Goal: Find specific page/section: Find specific page/section

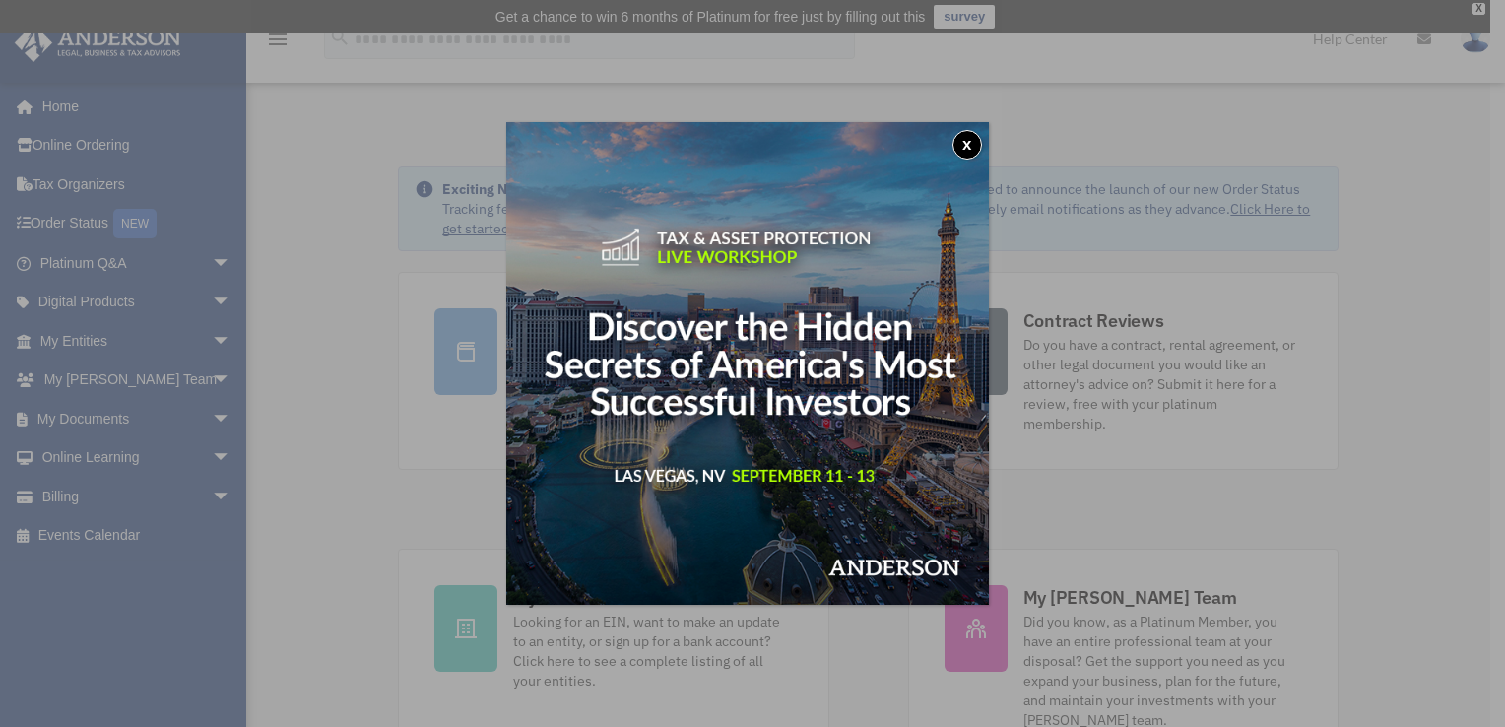
click at [973, 140] on button "x" at bounding box center [968, 145] width 30 height 30
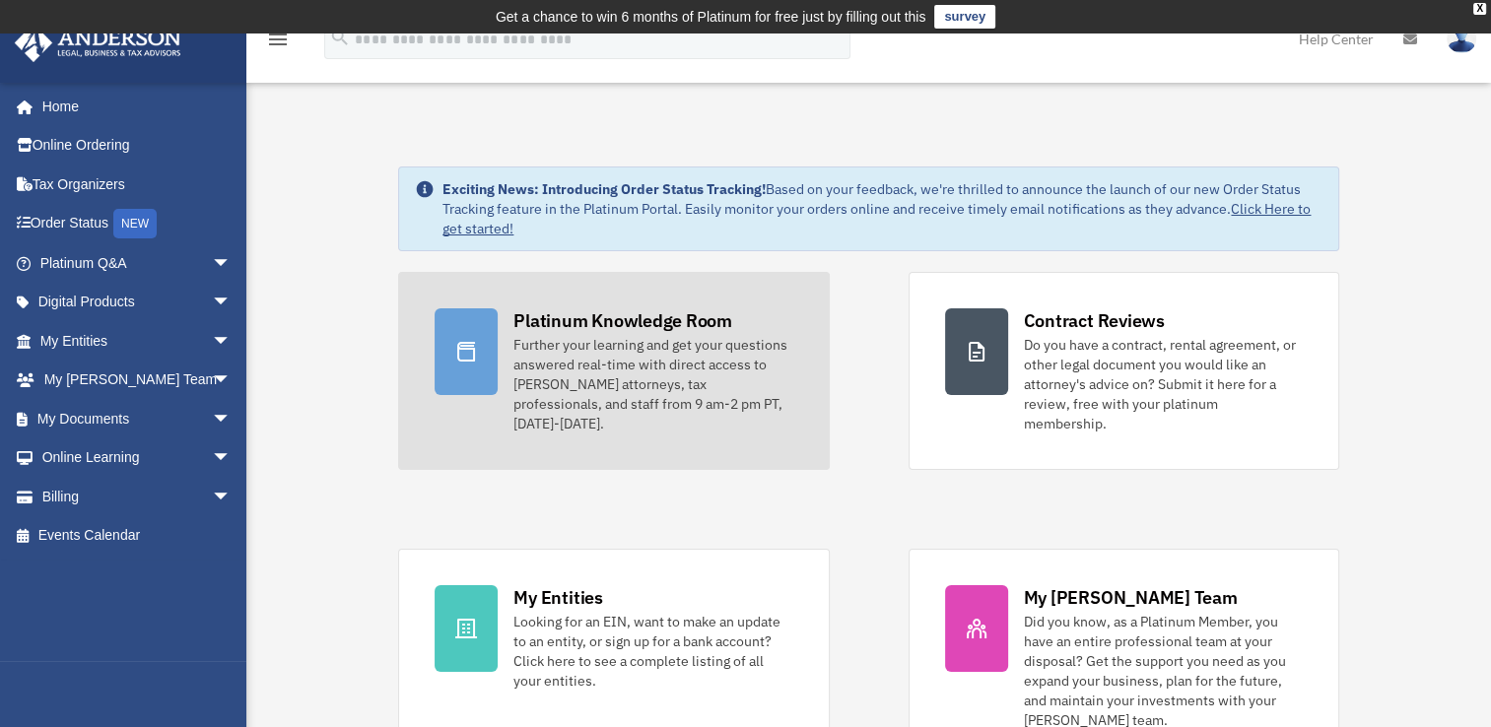
click at [468, 362] on icon at bounding box center [466, 352] width 24 height 24
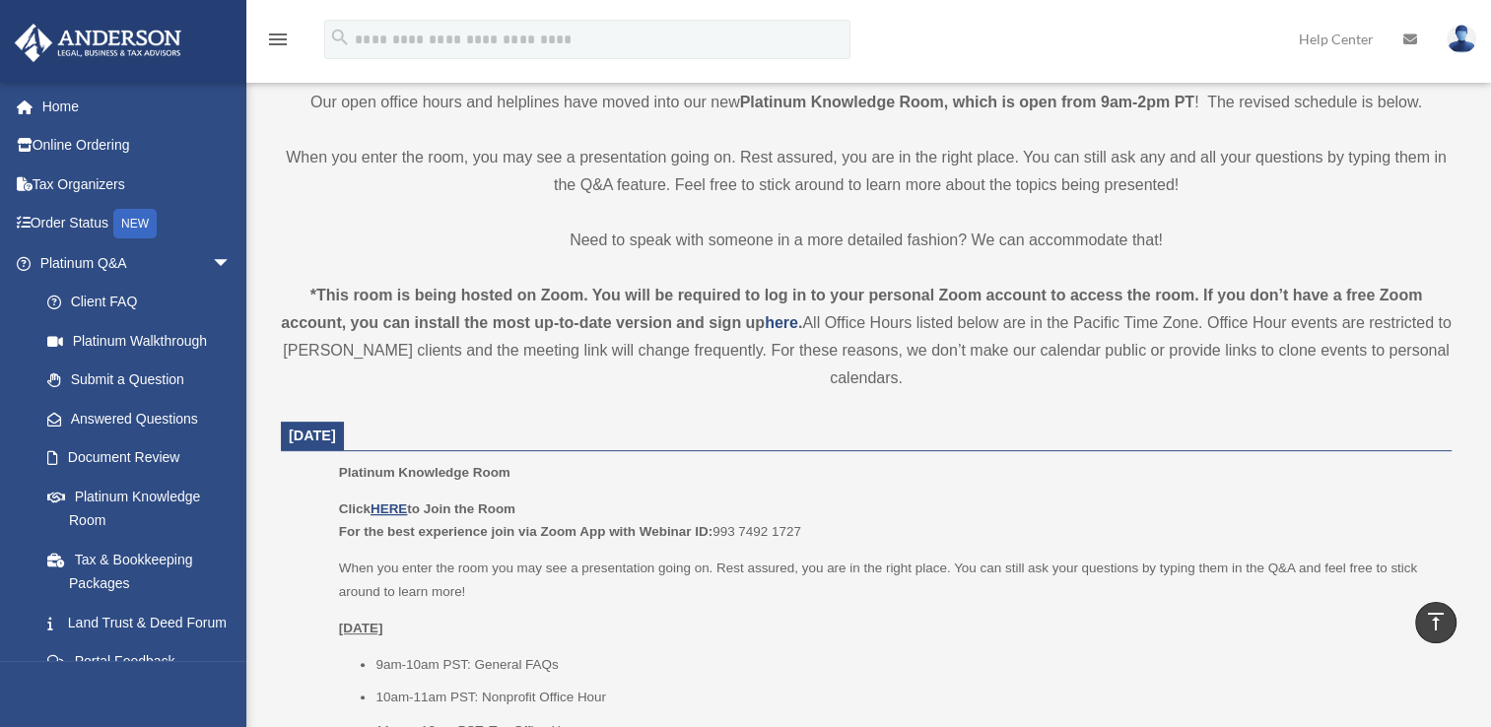
scroll to position [511, 0]
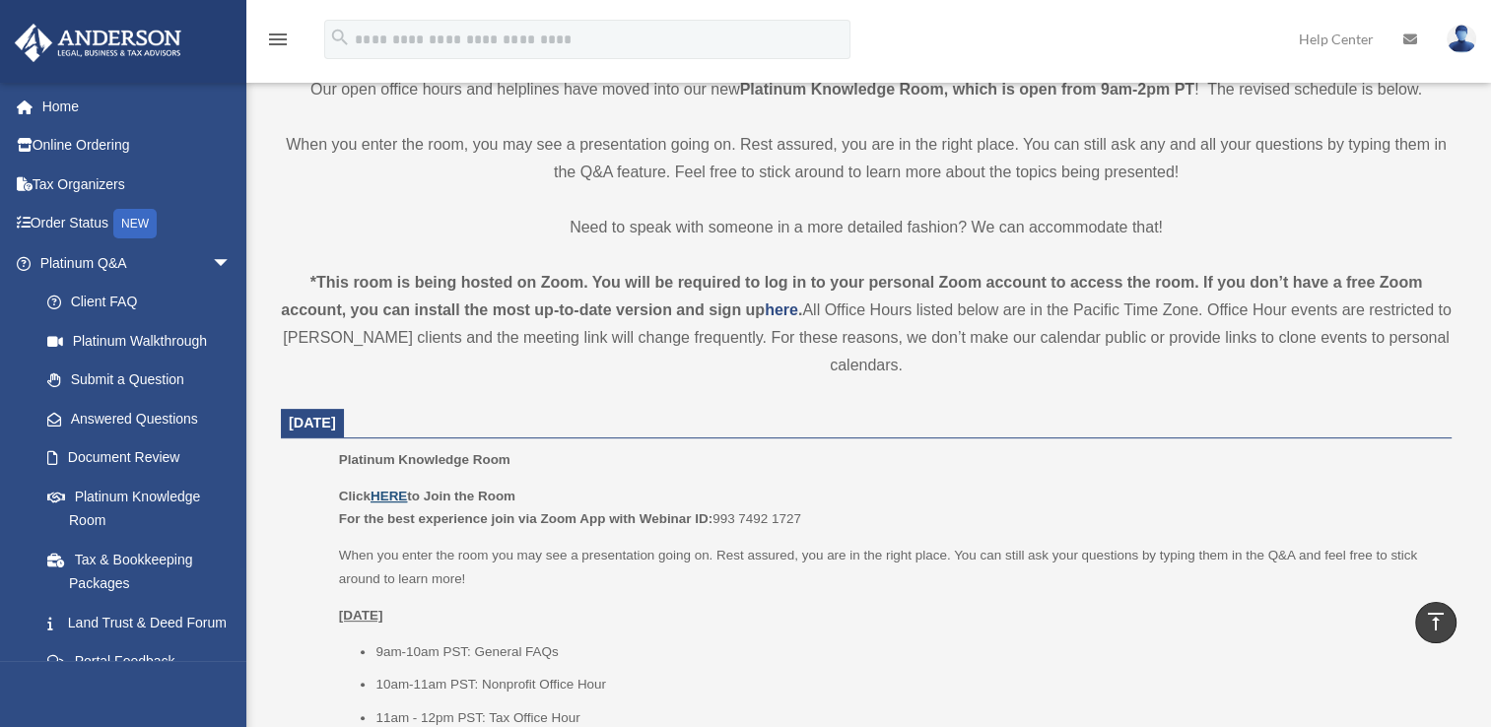
click at [388, 494] on u "HERE" at bounding box center [388, 496] width 36 height 15
click at [126, 631] on link "Land Trust & Deed Forum" at bounding box center [145, 622] width 234 height 39
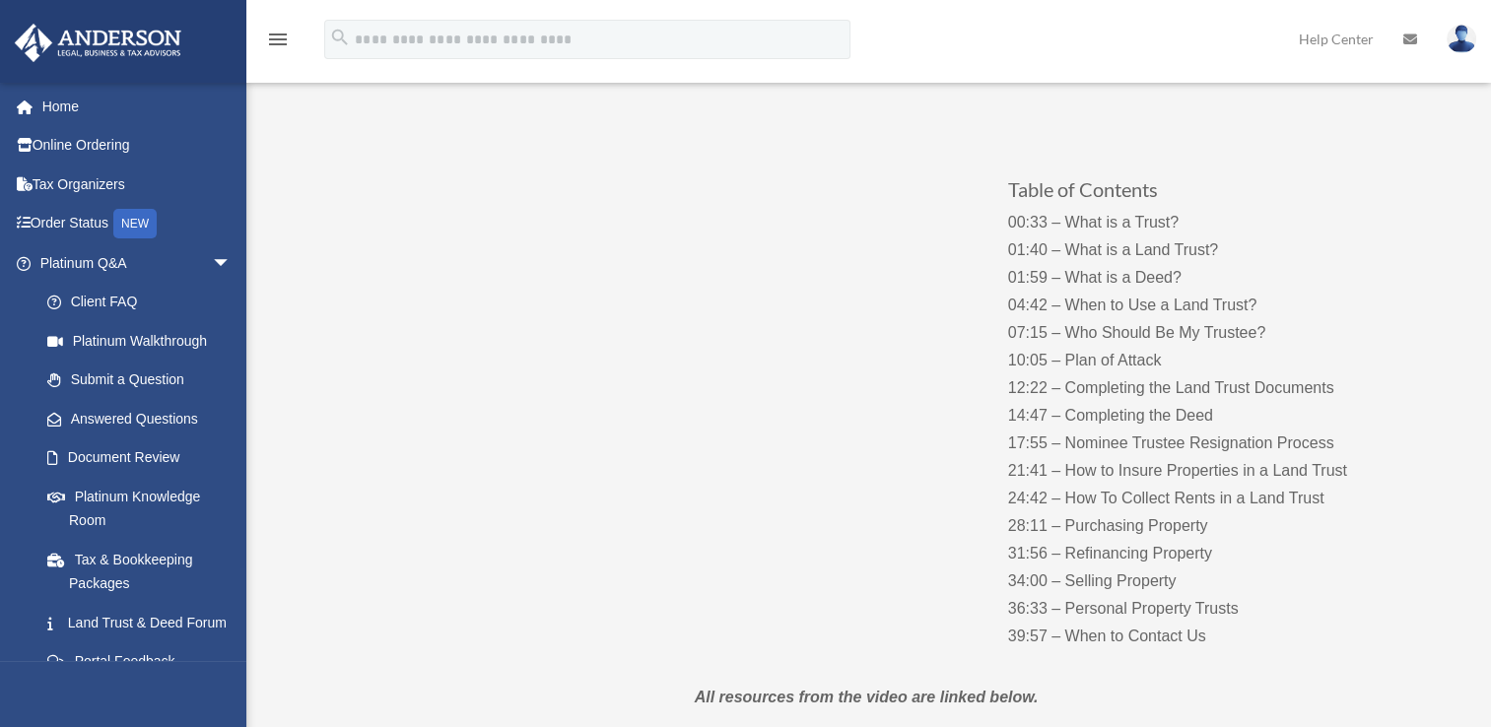
scroll to position [188, 0]
